Goal: Navigation & Orientation: Understand site structure

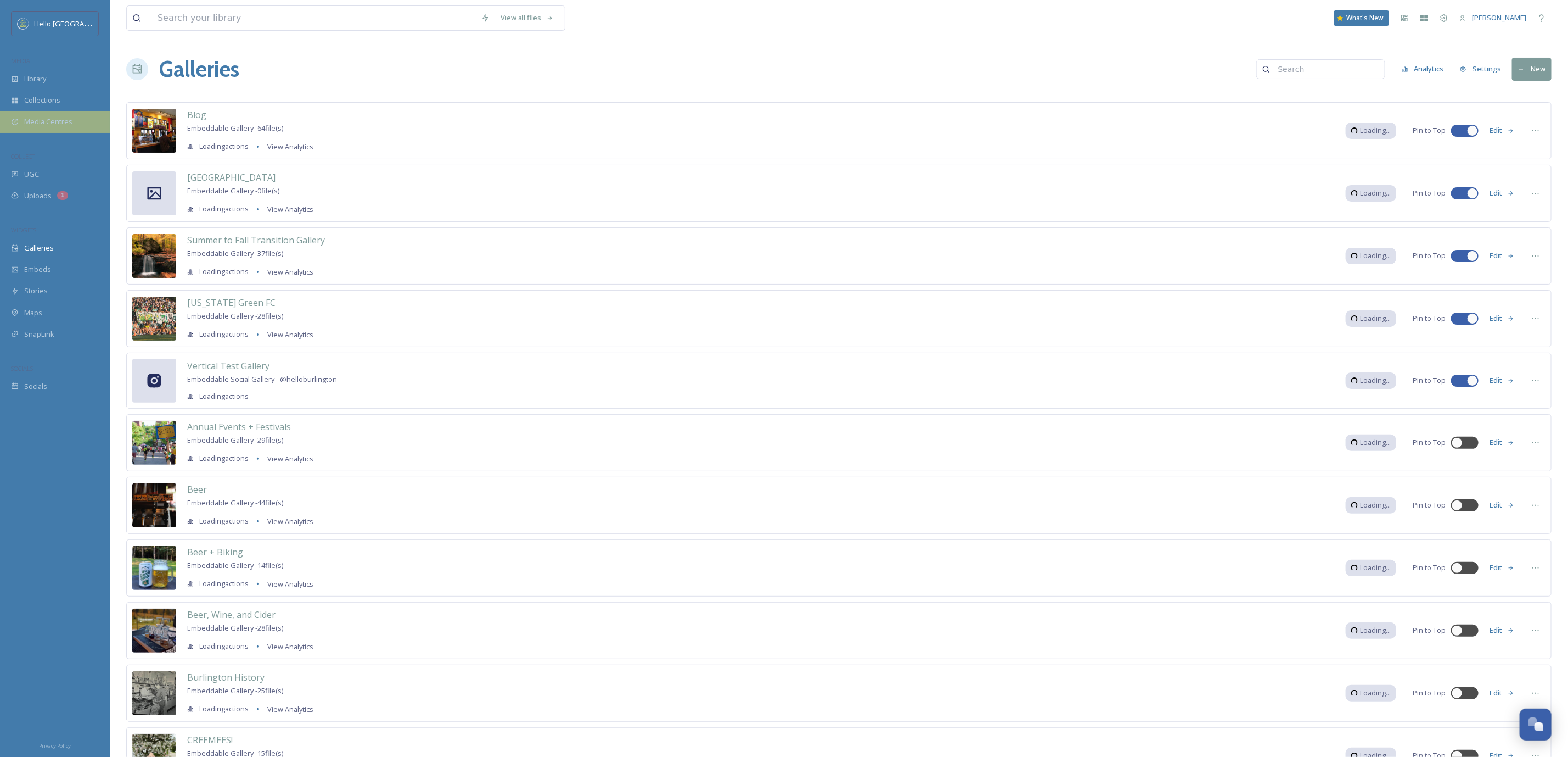
click at [70, 122] on span "Media Centres" at bounding box center [48, 122] width 48 height 10
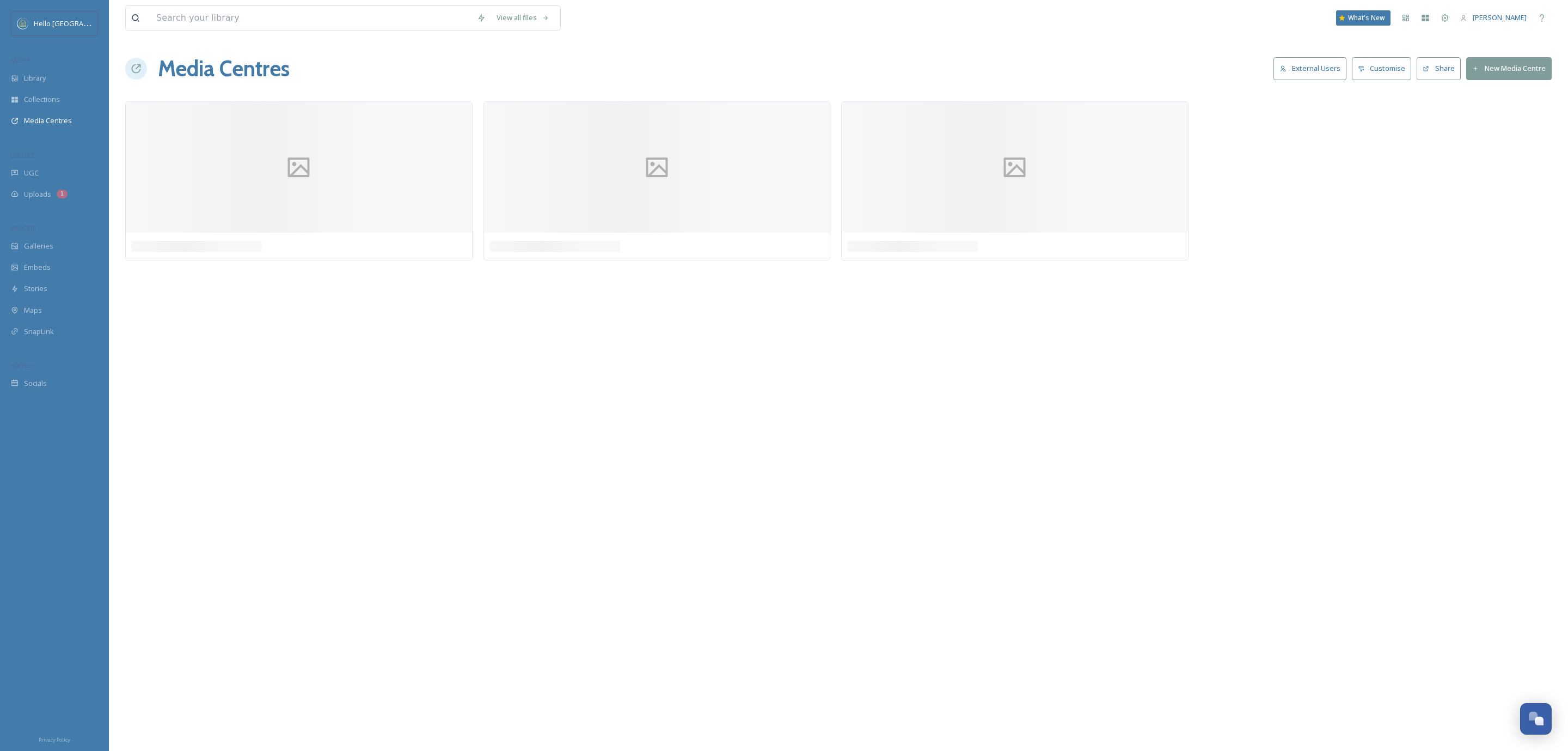
click at [1312, 66] on button "External Users" at bounding box center [1310, 68] width 73 height 23
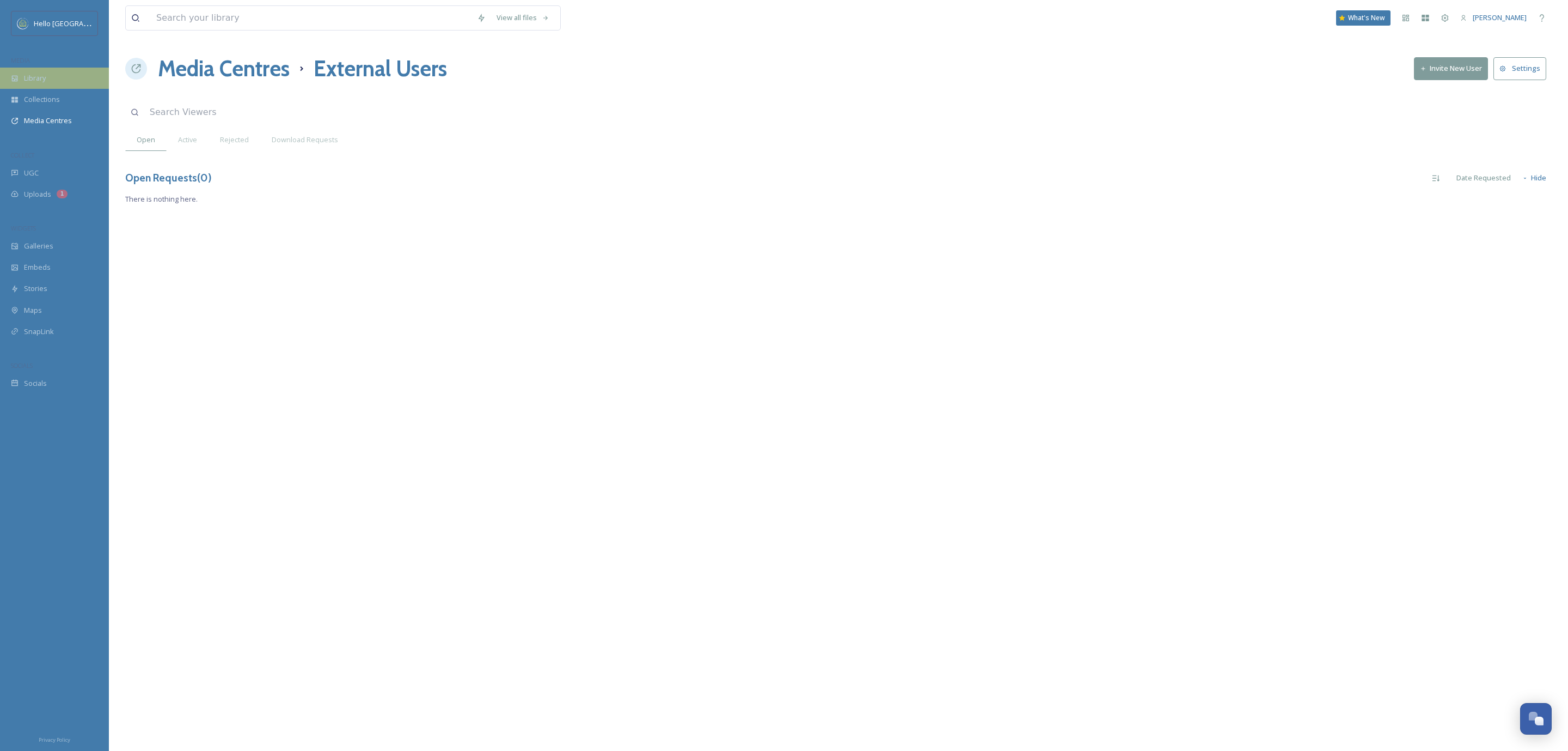
click at [63, 82] on div "Library" at bounding box center [54, 78] width 109 height 21
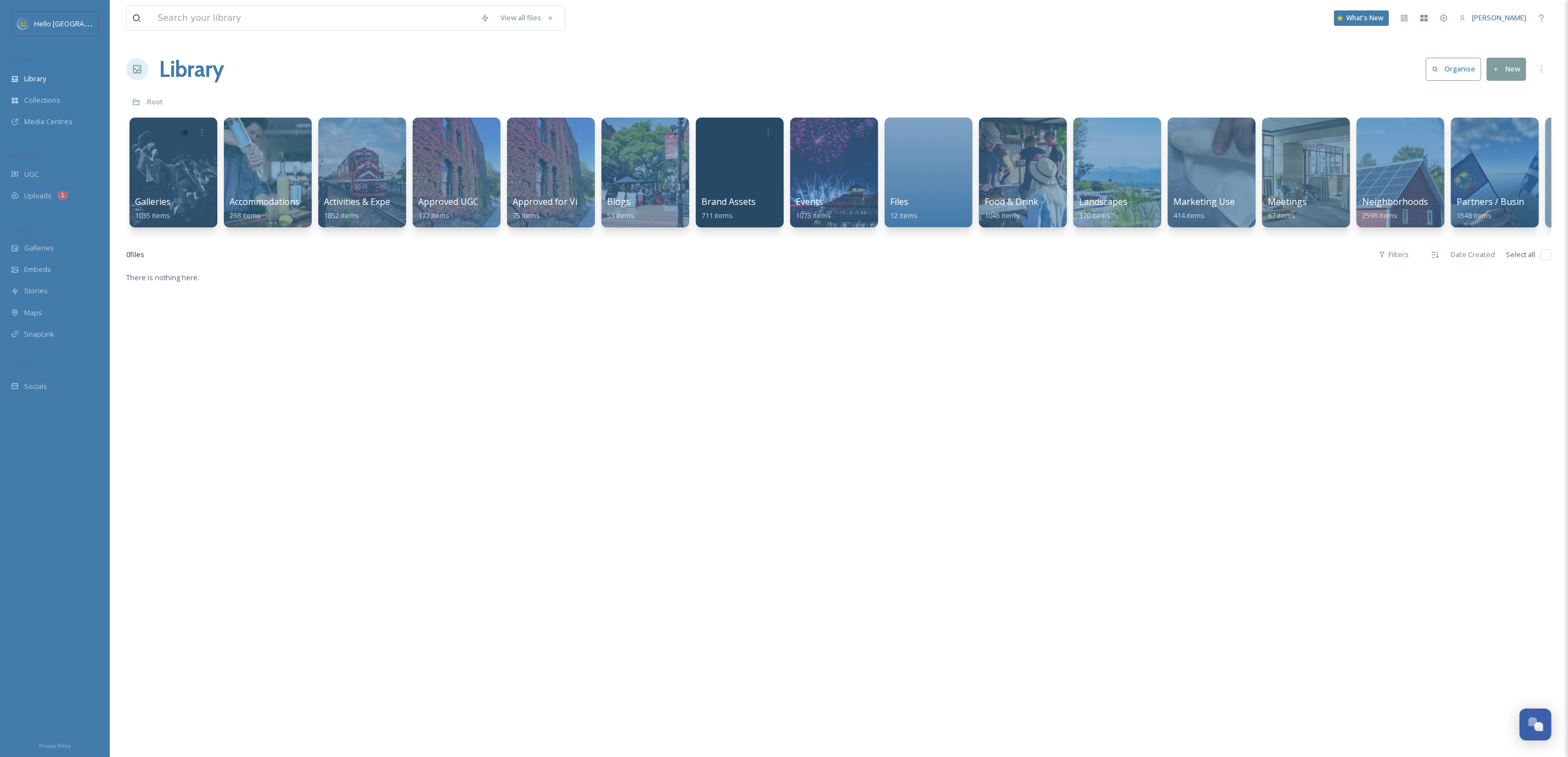
click at [1461, 72] on button "Organise" at bounding box center [1454, 69] width 55 height 23
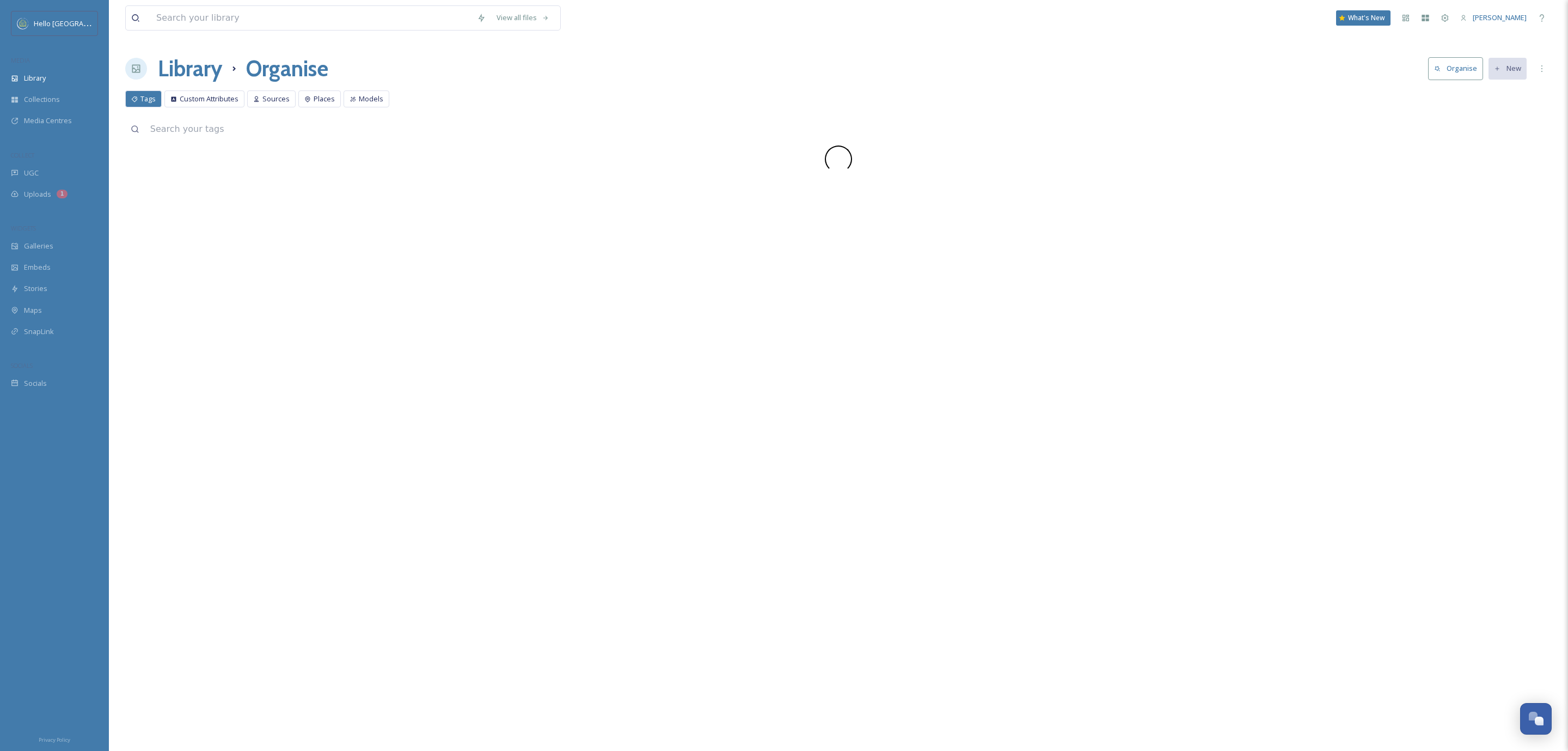
click at [1444, 72] on button "Organise" at bounding box center [1455, 68] width 55 height 23
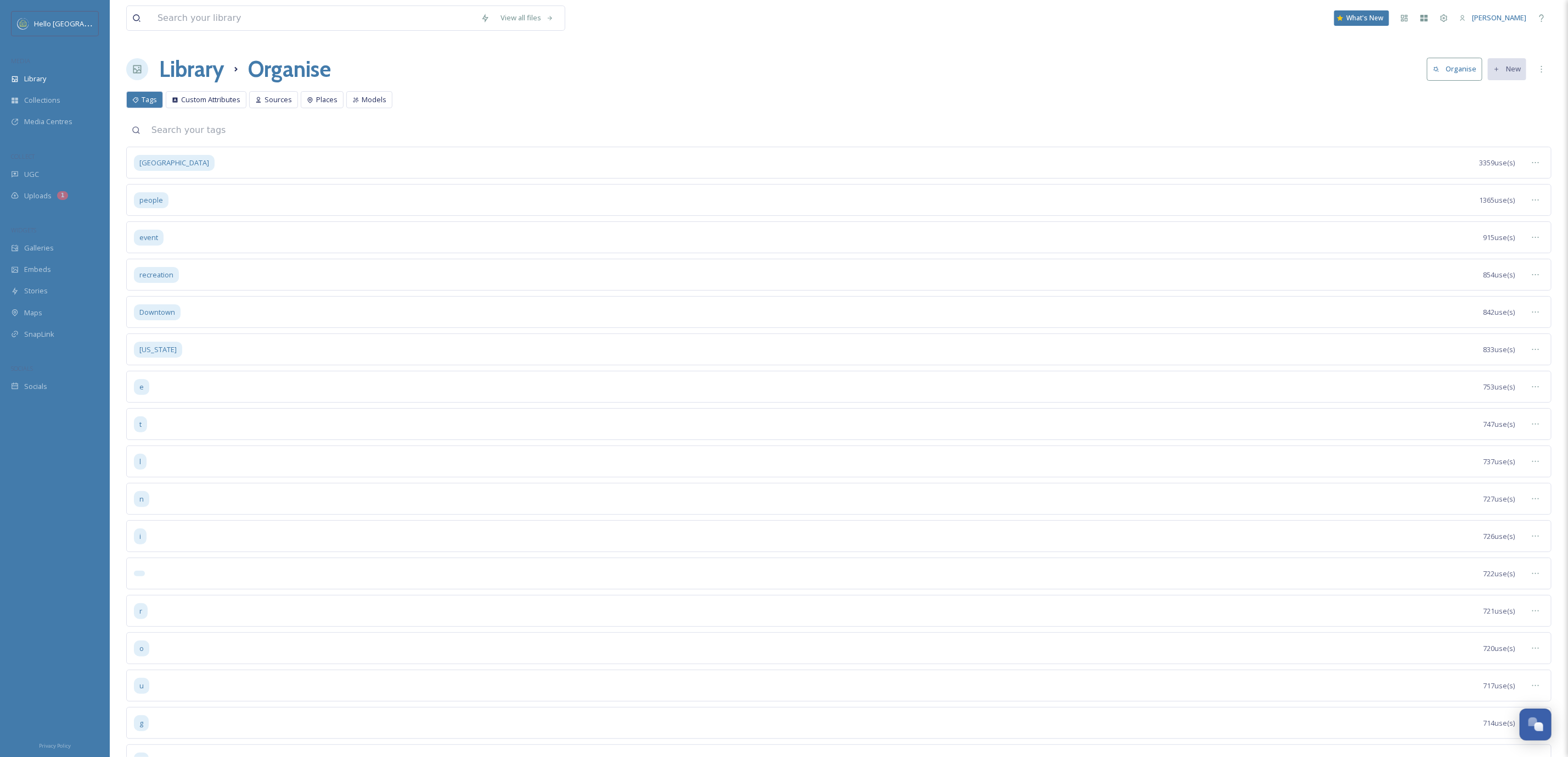
click at [177, 61] on h1 "Library" at bounding box center [191, 69] width 65 height 33
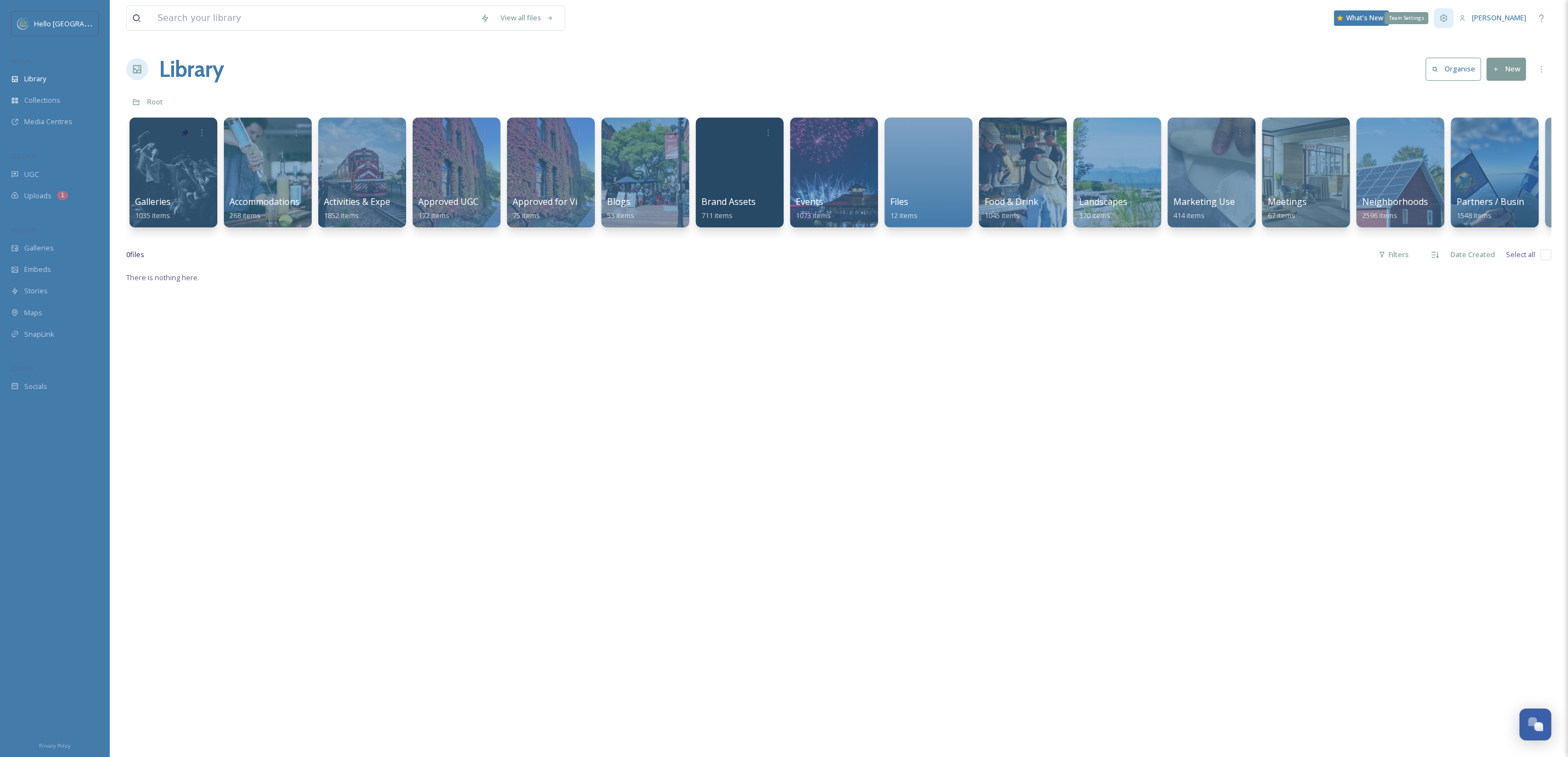
click at [1448, 20] on icon at bounding box center [1444, 18] width 9 height 9
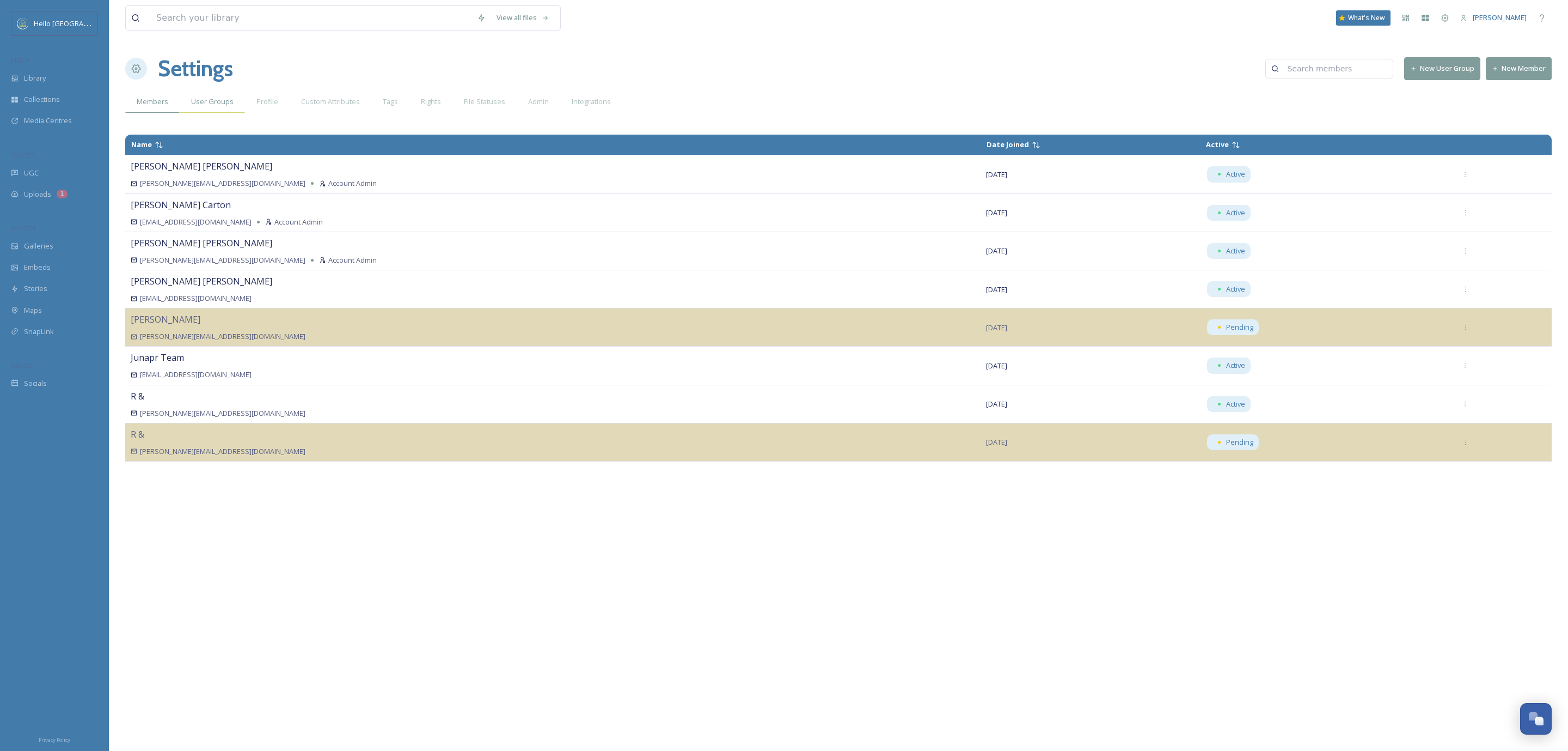
click at [215, 107] on span "User Groups" at bounding box center [212, 101] width 43 height 10
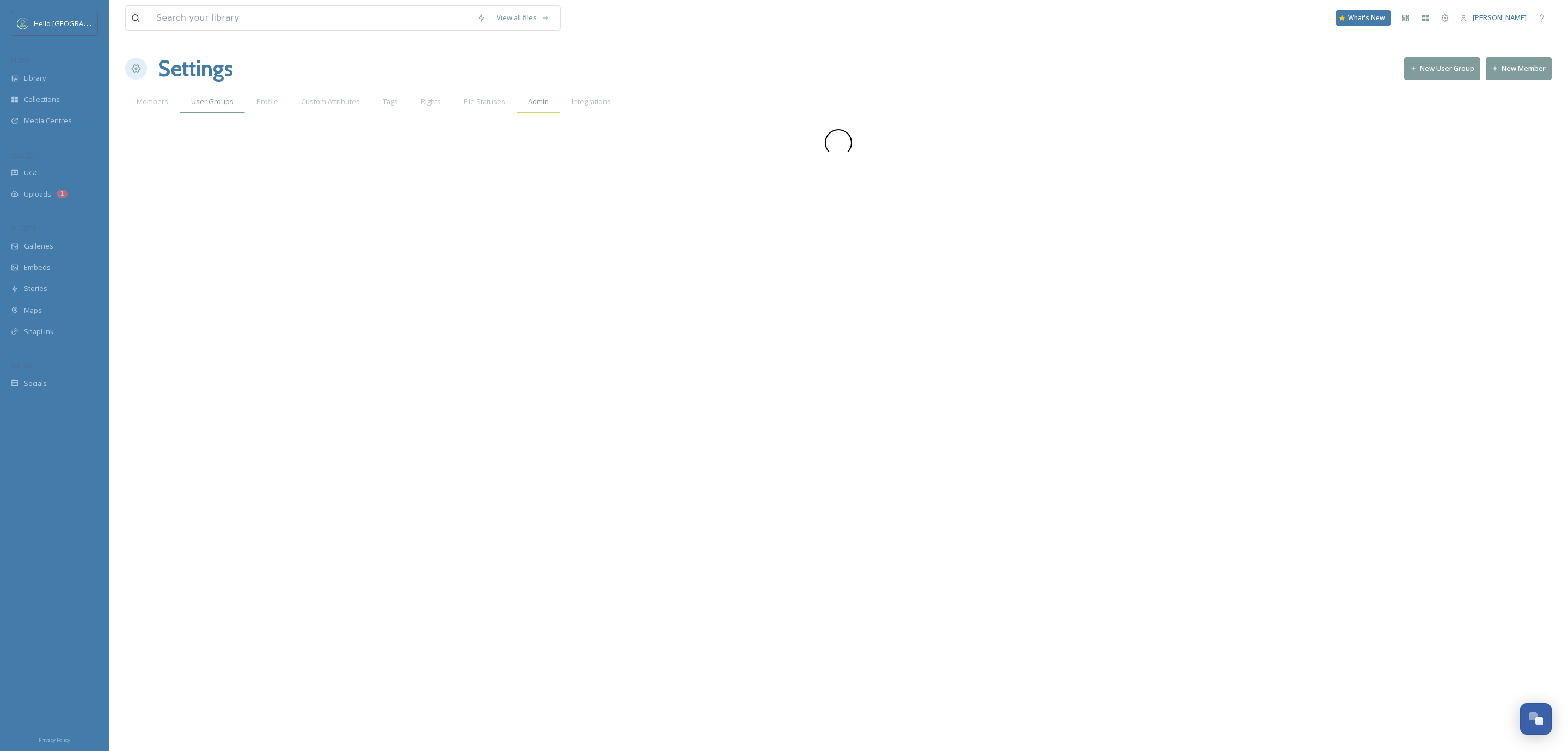
click at [534, 99] on span "Admin" at bounding box center [539, 101] width 21 height 10
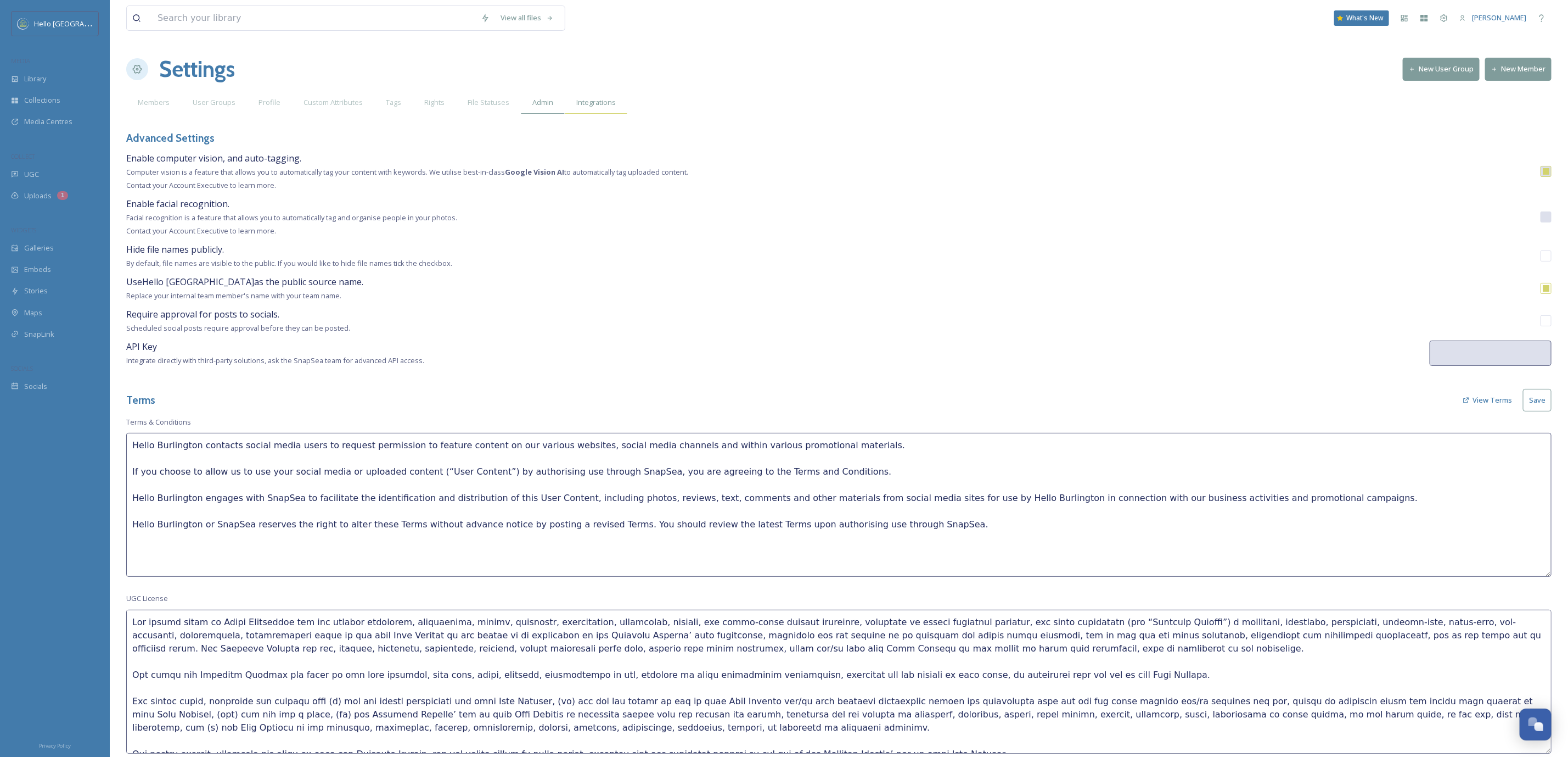
click at [589, 103] on span "Integrations" at bounding box center [596, 102] width 39 height 10
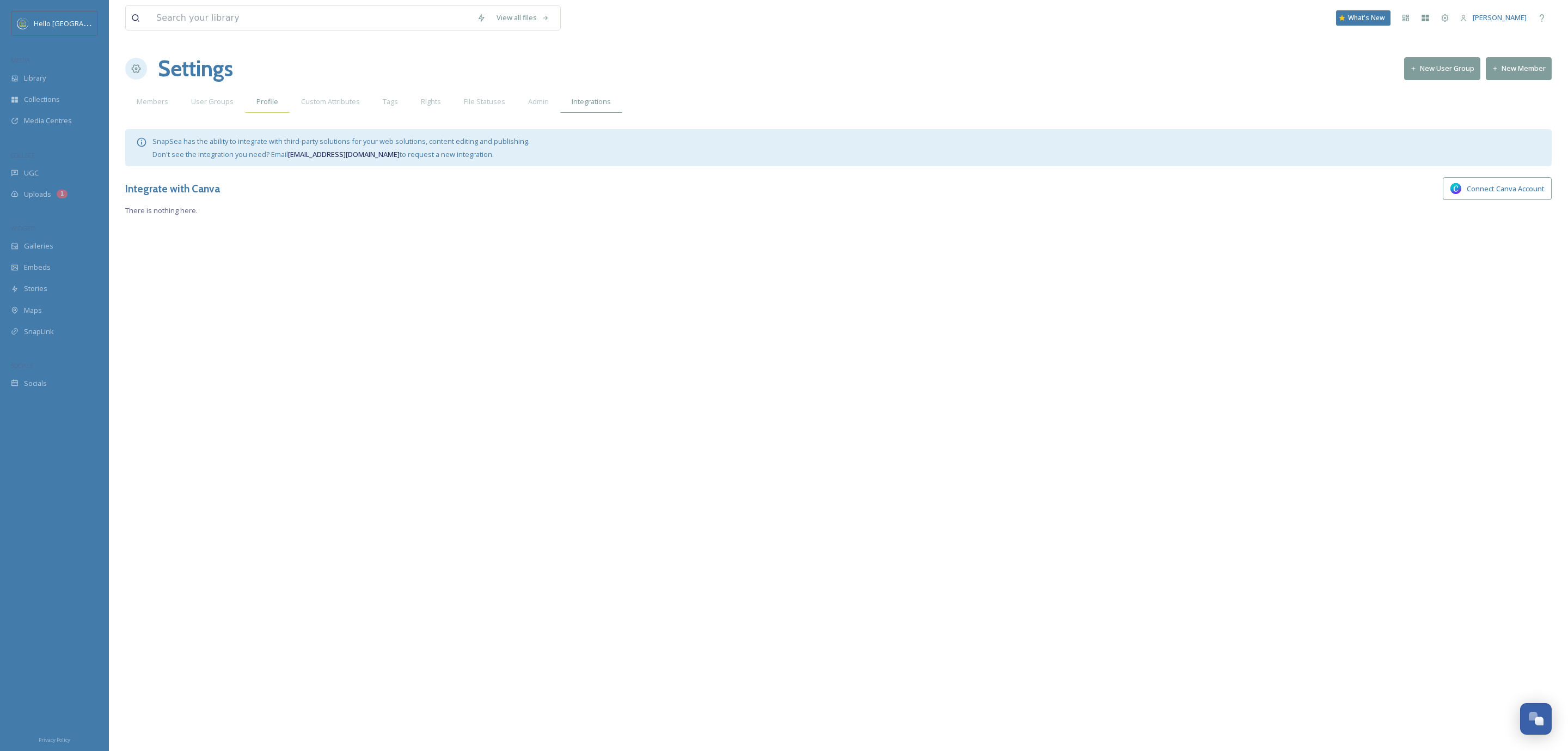
click at [271, 111] on div "Profile" at bounding box center [267, 101] width 44 height 23
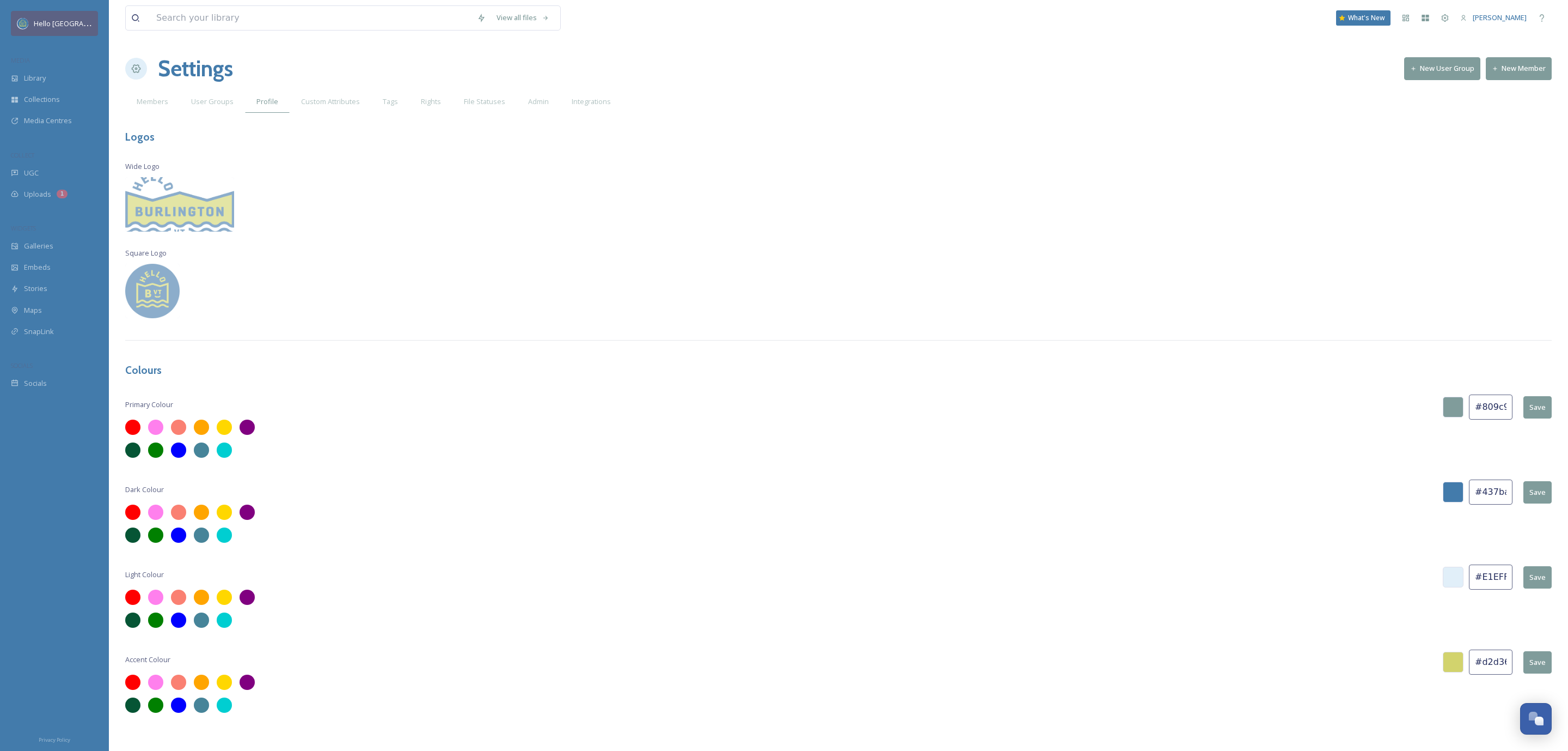
click at [67, 28] on span "Hello [GEOGRAPHIC_DATA]" at bounding box center [77, 23] width 88 height 10
click at [82, 23] on span "Hello [GEOGRAPHIC_DATA]" at bounding box center [77, 23] width 88 height 10
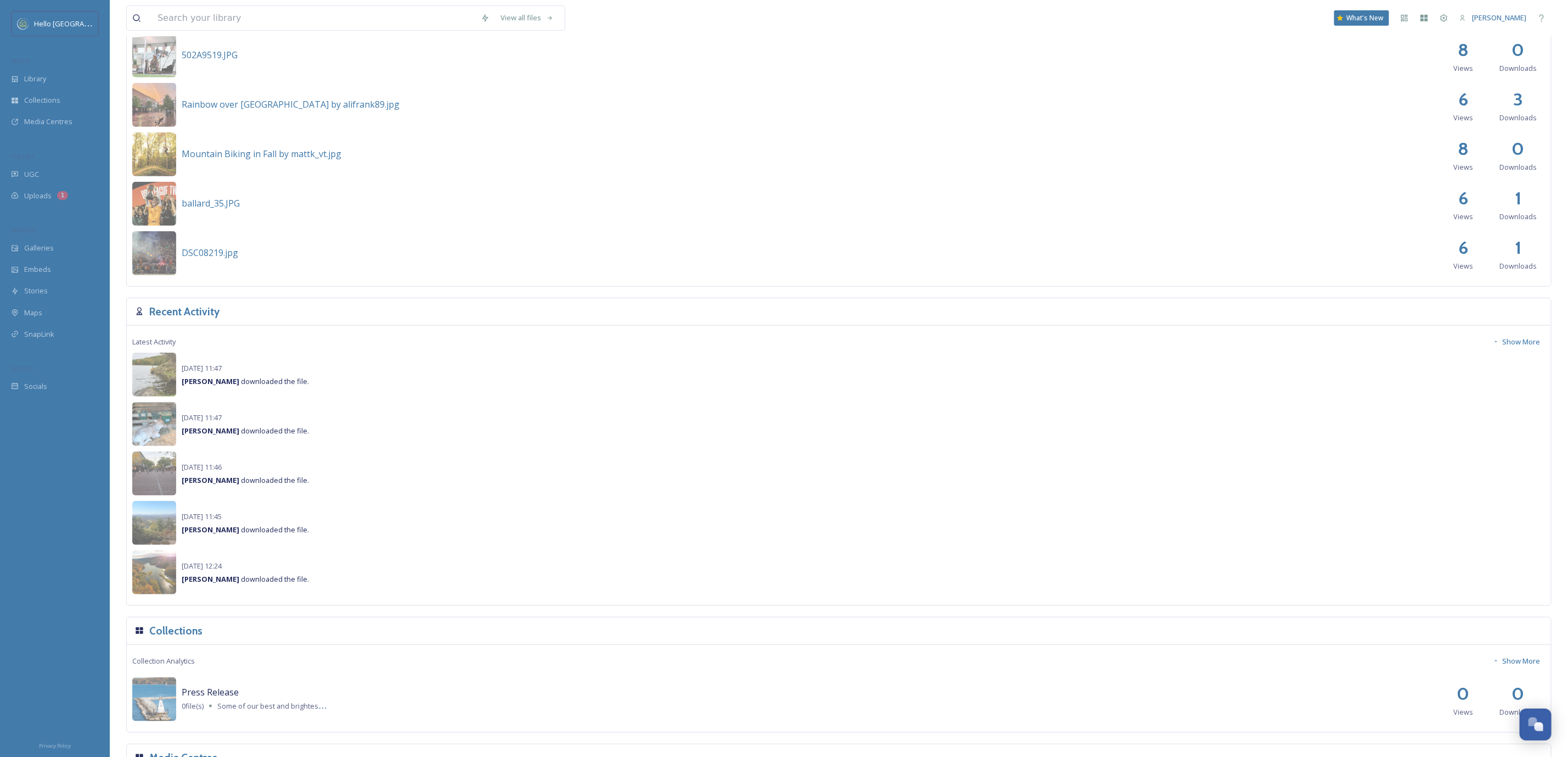
scroll to position [637, 0]
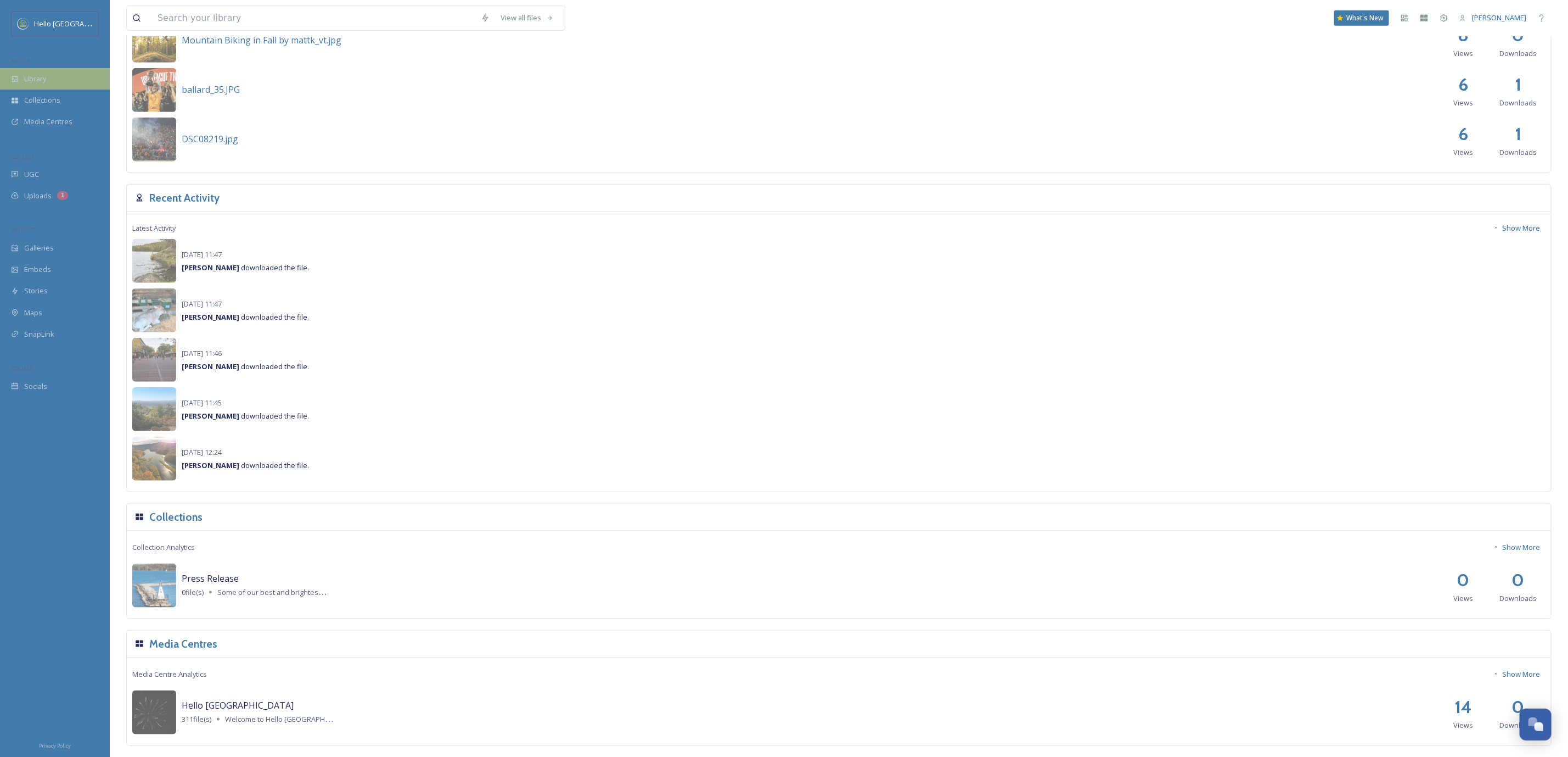
click at [56, 85] on div "Library" at bounding box center [55, 79] width 110 height 21
